Goal: Information Seeking & Learning: Compare options

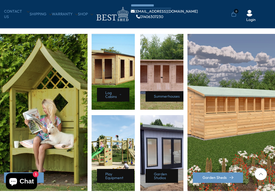
scroll to position [229, 0]
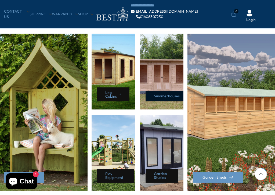
click at [162, 93] on link "Summerhouses" at bounding box center [168, 96] width 45 height 10
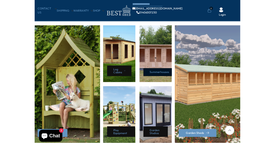
scroll to position [228, 0]
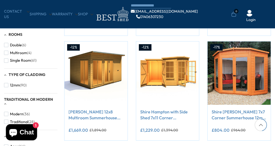
scroll to position [292, 0]
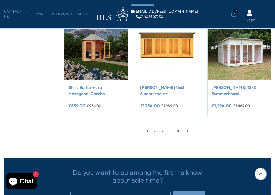
click at [156, 129] on link "2" at bounding box center [155, 131] width 8 height 8
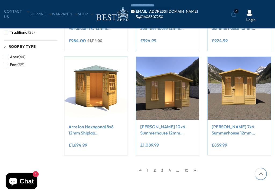
scroll to position [381, 0]
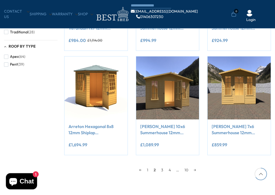
click at [166, 145] on link "4" at bounding box center [170, 170] width 8 height 8
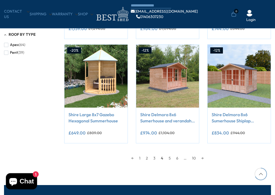
scroll to position [394, 0]
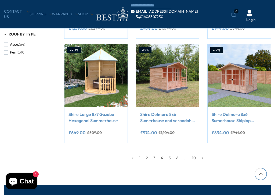
click at [165, 145] on span "4" at bounding box center [162, 158] width 8 height 8
click at [172, 145] on link "5" at bounding box center [170, 158] width 8 height 8
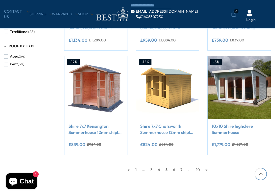
scroll to position [382, 0]
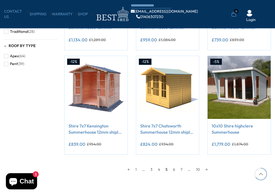
click at [177, 145] on link "6" at bounding box center [174, 169] width 8 height 8
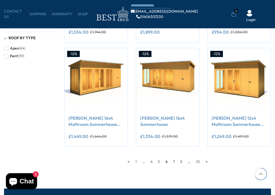
scroll to position [390, 0]
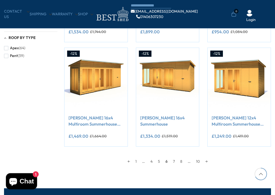
click at [177, 145] on link "7" at bounding box center [173, 161] width 7 height 8
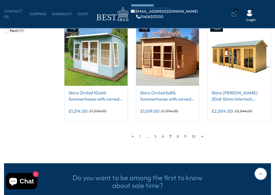
scroll to position [418, 0]
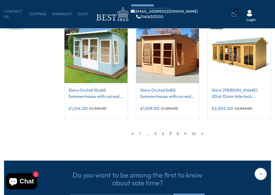
click at [179, 134] on link "8" at bounding box center [178, 134] width 8 height 8
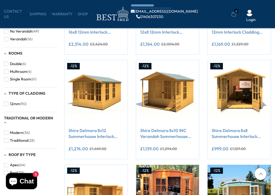
scroll to position [273, 0]
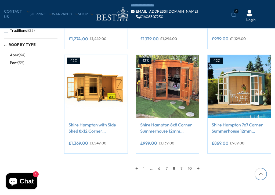
click at [183, 145] on link "9" at bounding box center [182, 168] width 8 height 8
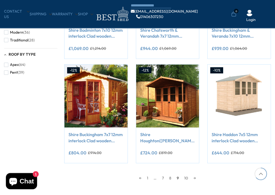
scroll to position [373, 0]
click at [188, 145] on link "10" at bounding box center [186, 178] width 9 height 8
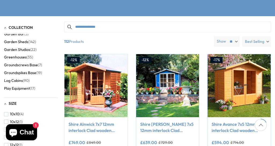
scroll to position [20, 0]
click at [18, 78] on span "Log Cabins" at bounding box center [13, 80] width 19 height 5
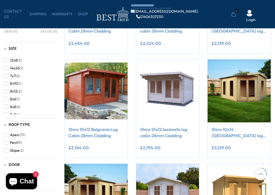
scroll to position [99, 0]
click at [9, 95] on button "8x6 (1)" at bounding box center [12, 99] width 16 height 8
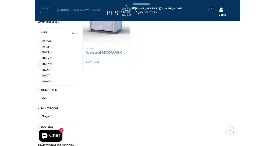
scroll to position [131, 0]
